Goal: Find specific page/section: Find specific page/section

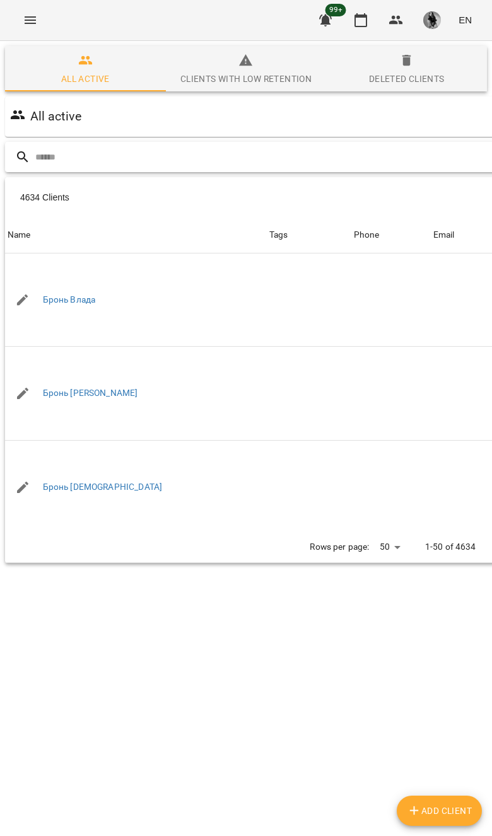
click at [397, 153] on input "text" at bounding box center [297, 157] width 524 height 21
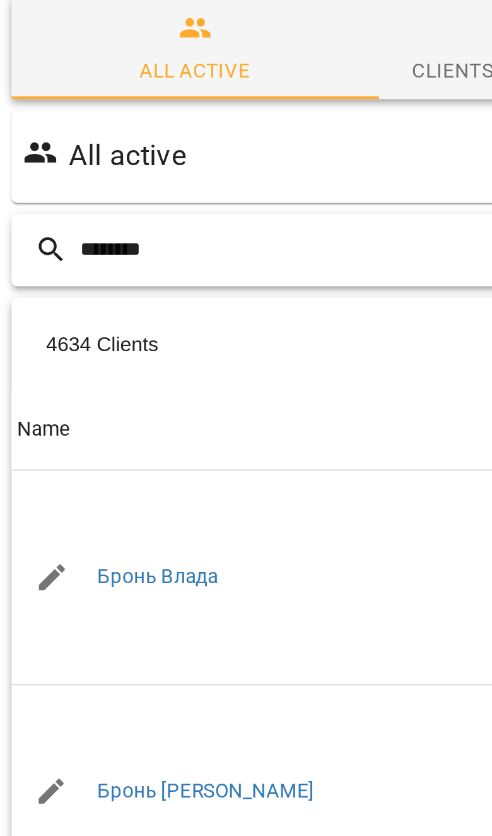
type input "********"
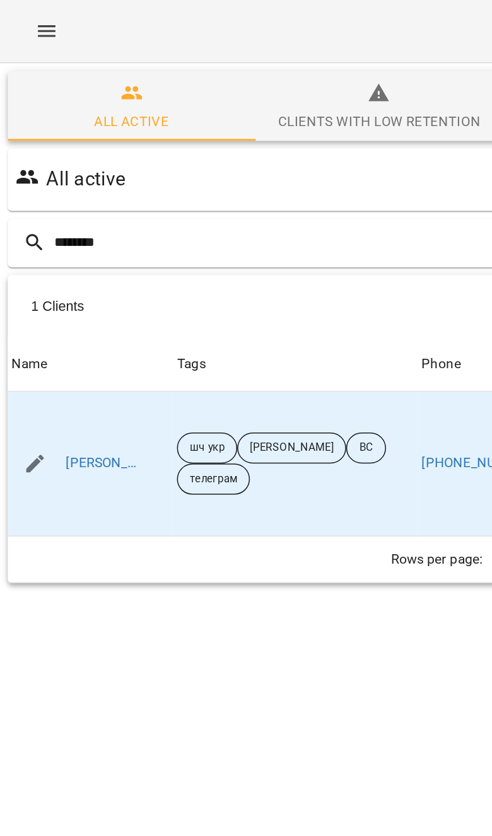
click at [82, 295] on link "[PERSON_NAME]" at bounding box center [67, 301] width 49 height 13
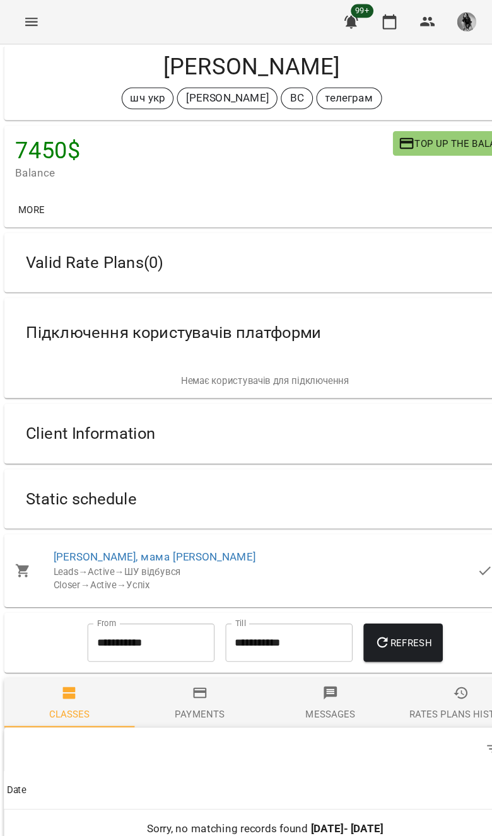
click at [322, 450] on div "Static schedule" at bounding box center [234, 461] width 439 height 40
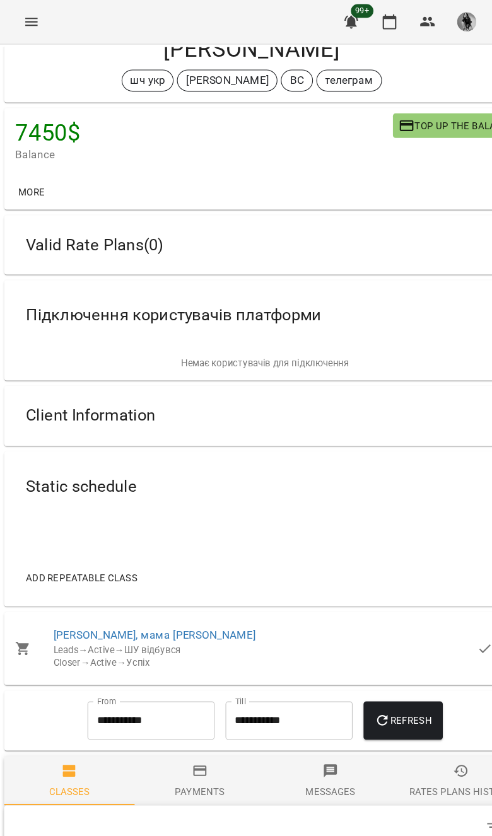
click at [339, 375] on div "Client Information" at bounding box center [234, 384] width 439 height 40
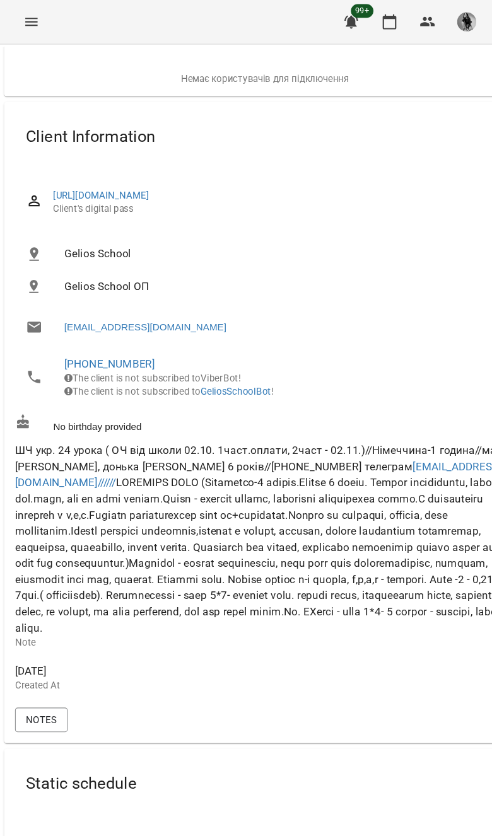
scroll to position [374, 0]
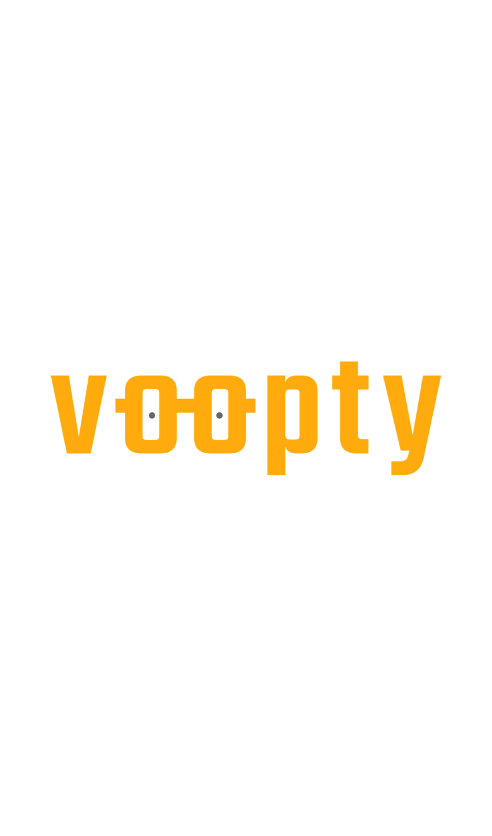
scroll to position [0, 1]
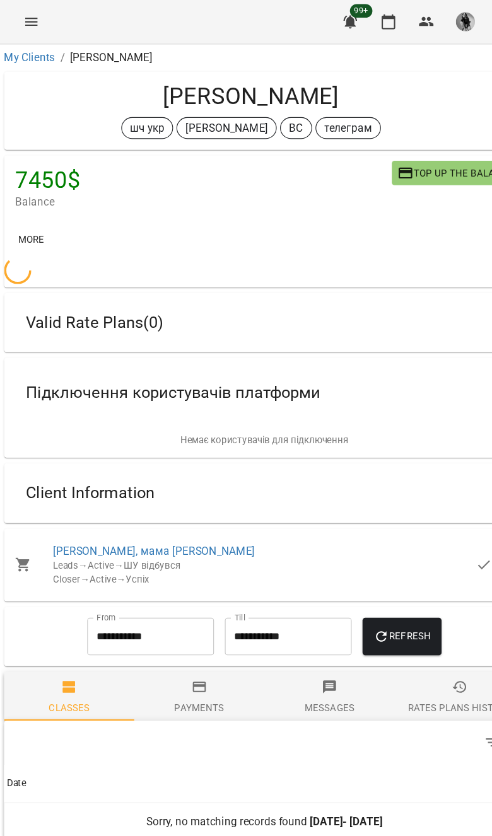
click at [48, 59] on link "My Clients" at bounding box center [28, 53] width 47 height 12
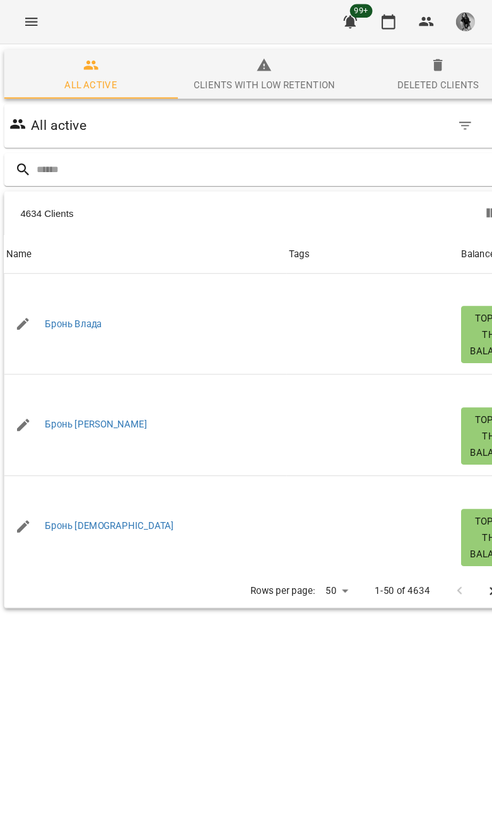
click at [305, 159] on input "text" at bounding box center [258, 157] width 447 height 21
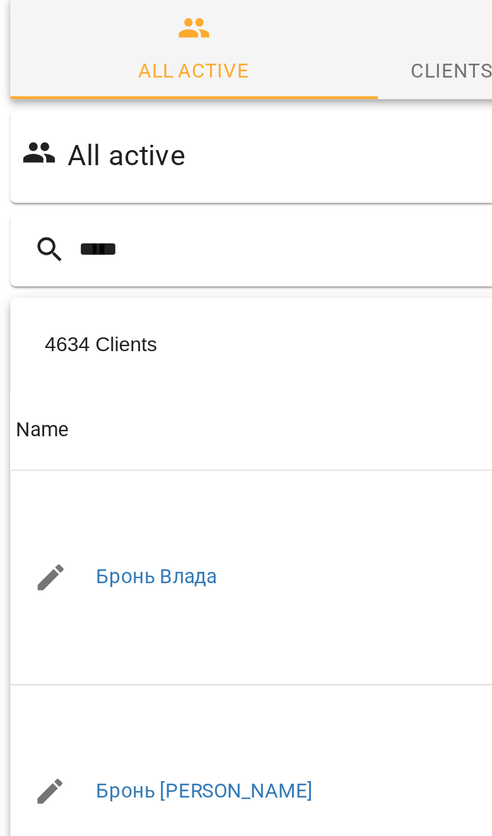
type input "*****"
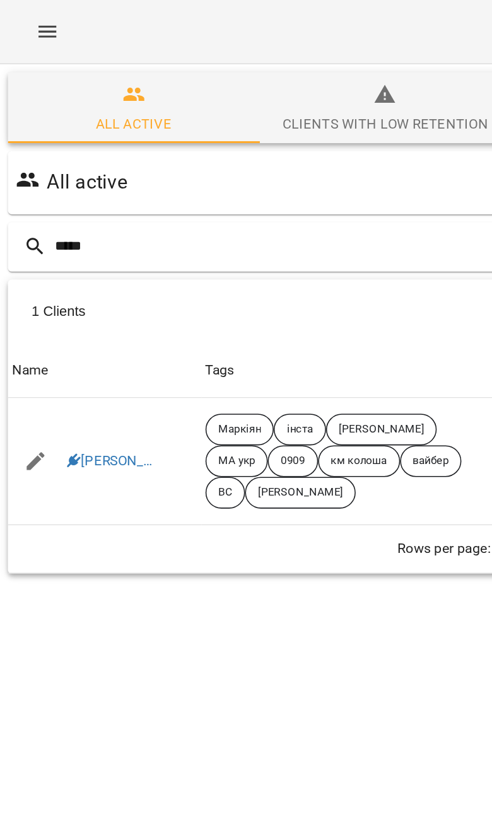
click at [100, 295] on link "Заревчацька Анна" at bounding box center [71, 294] width 57 height 13
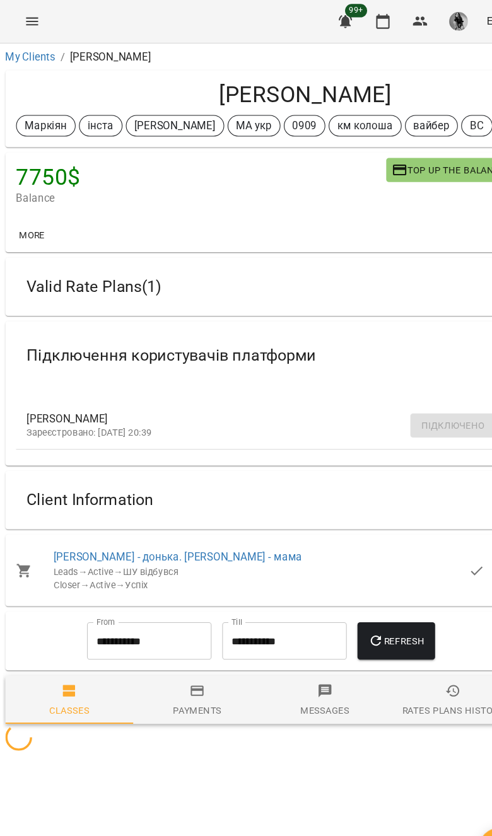
click at [213, 531] on link "Інста Заревчацька Анна - донька. Тетяна - мама" at bounding box center [167, 525] width 235 height 12
